Goal: Information Seeking & Learning: Learn about a topic

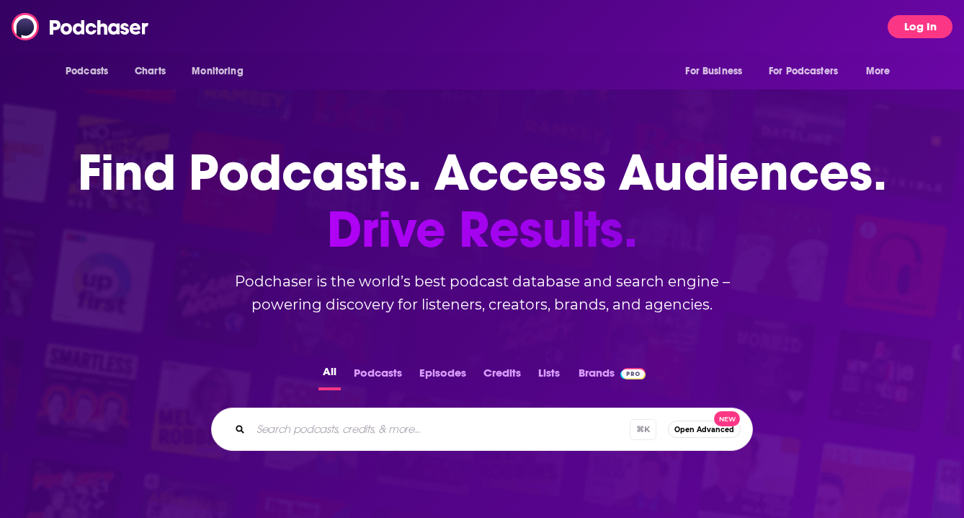
click at [914, 32] on button "Log In" at bounding box center [920, 26] width 65 height 23
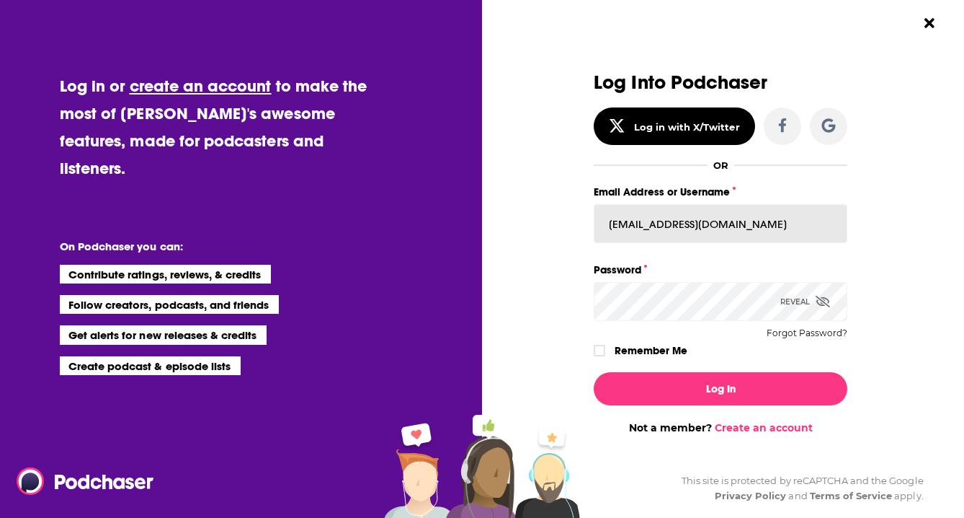
type input "[EMAIL_ADDRESS][DOMAIN_NAME]"
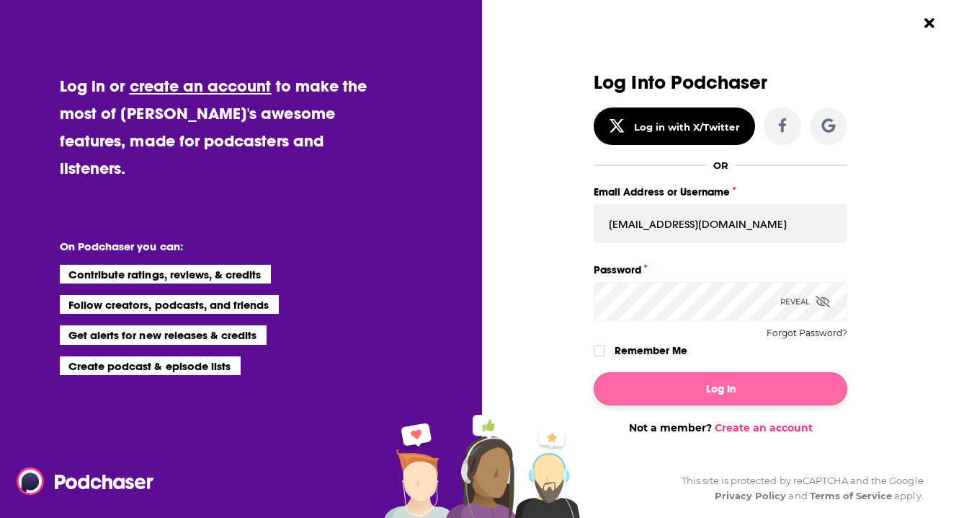
click at [683, 393] on button "Log In" at bounding box center [721, 388] width 254 height 33
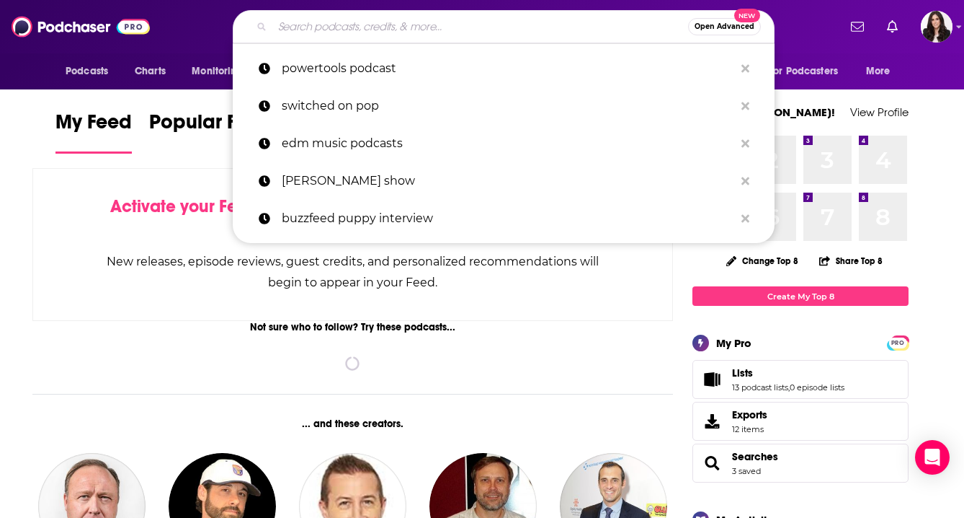
click at [362, 27] on input "Search podcasts, credits, & more..." at bounding box center [480, 26] width 416 height 23
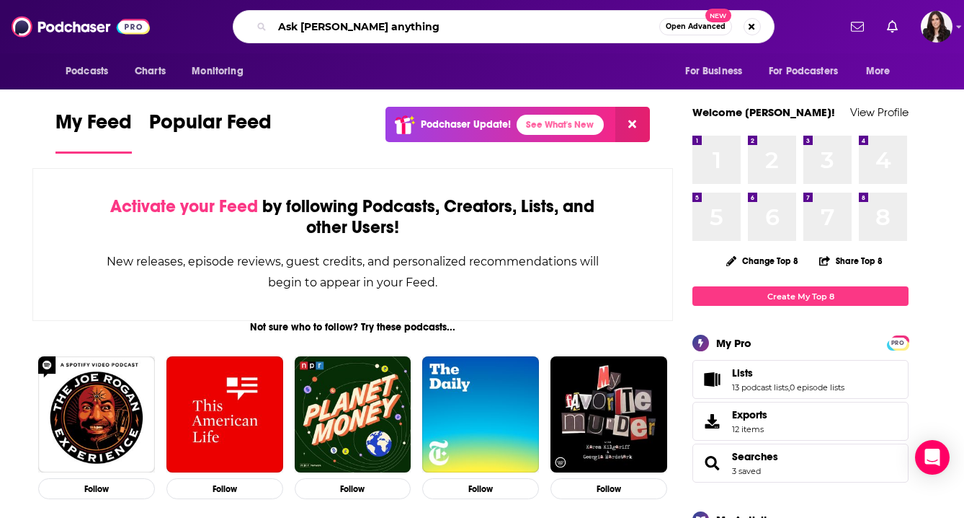
click at [307, 22] on input "Ask [PERSON_NAME] anything" at bounding box center [465, 26] width 387 height 23
type input "Ask iliza anything"
click at [417, 47] on div "Podcasts Charts Monitoring Ask iliza anything Open Advanced New For Business Fo…" at bounding box center [482, 26] width 964 height 53
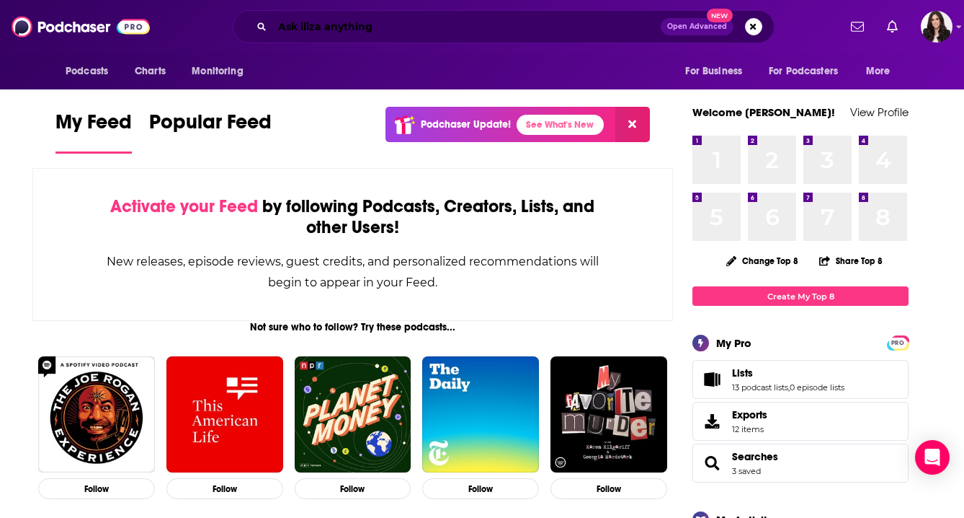
click at [406, 27] on input "Ask iliza anything" at bounding box center [466, 26] width 389 height 23
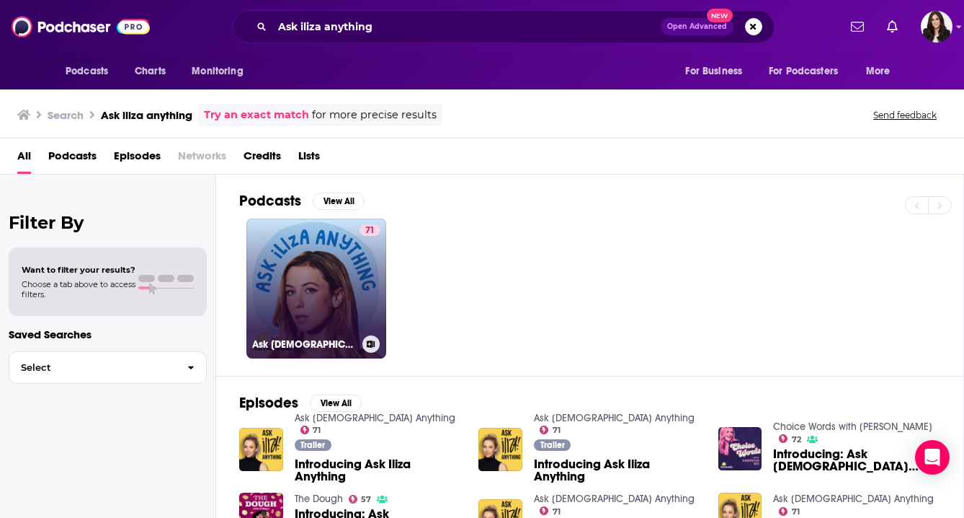
click at [352, 314] on link "71 Ask [DEMOGRAPHIC_DATA] Anything" at bounding box center [317, 288] width 140 height 140
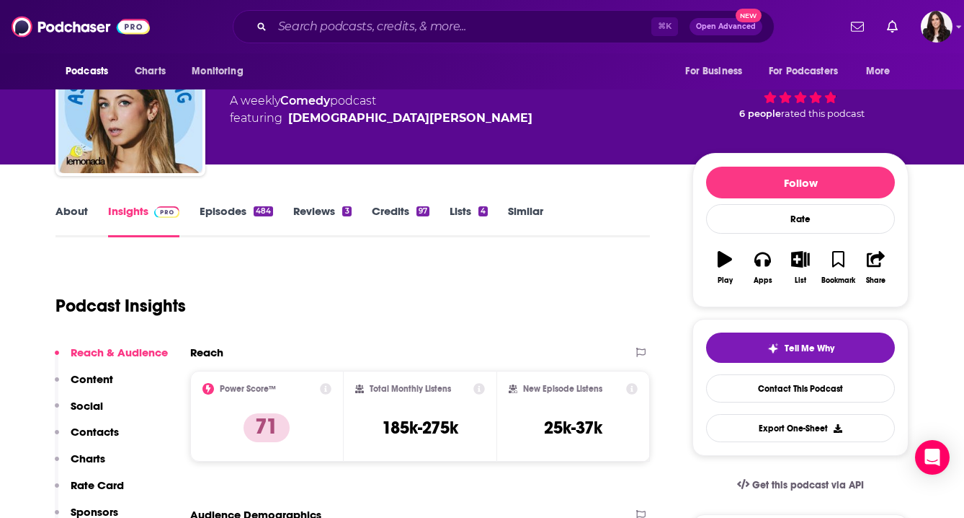
scroll to position [90, 0]
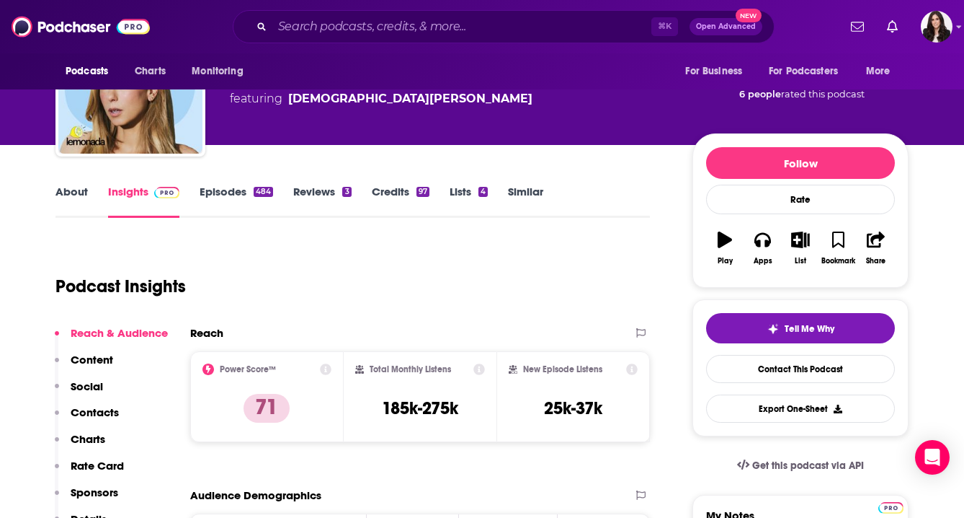
click at [216, 195] on link "Episodes 484" at bounding box center [237, 201] width 74 height 33
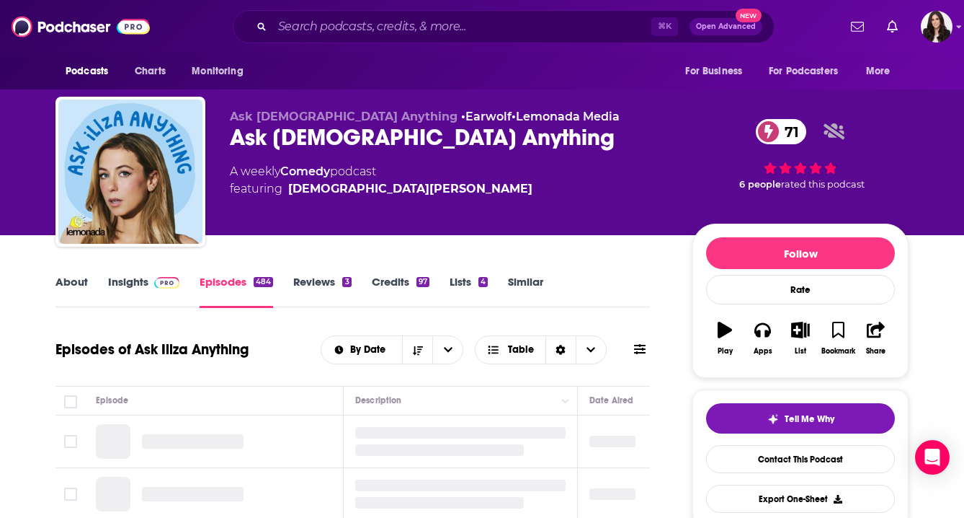
scroll to position [148, 0]
